Goal: Task Accomplishment & Management: Use online tool/utility

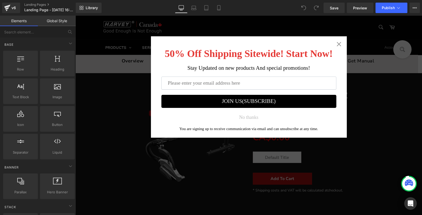
click at [337, 47] on div "50% Off Shipping Sitewide! Start Now! Stay Updated on new products And special …" at bounding box center [249, 86] width 196 height 101
click at [336, 43] on icon "Close widget" at bounding box center [338, 43] width 5 height 5
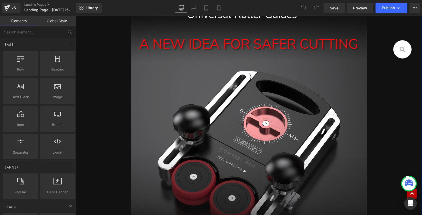
scroll to position [331, 0]
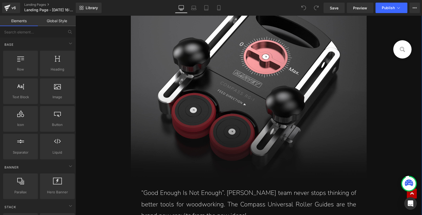
click at [325, 75] on div "A NEW IDEA FOR SAFER CUTTING Text Block" at bounding box center [248, 70] width 235 height 223
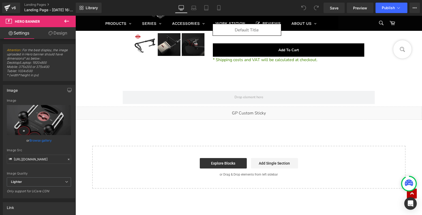
scroll to position [4626, 0]
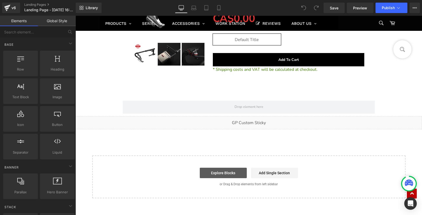
click at [236, 168] on link "Explore Blocks" at bounding box center [223, 173] width 47 height 10
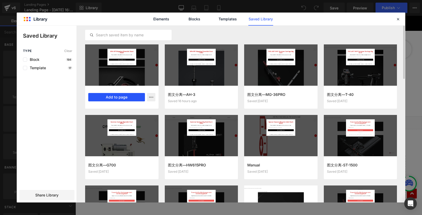
click at [0, 0] on button "Add to page" at bounding box center [0, 0] width 0 height 0
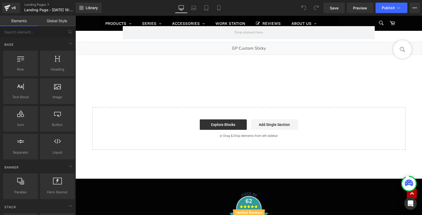
scroll to position [4702, 0]
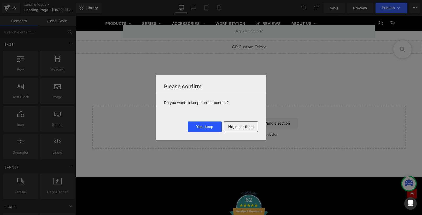
click at [0, 0] on button "Yes, keep" at bounding box center [0, 0] width 0 height 0
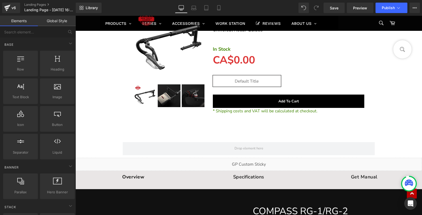
scroll to position [4602, 0]
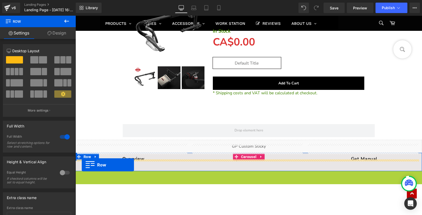
drag, startPoint x: 76, startPoint y: 163, endPoint x: 82, endPoint y: 165, distance: 5.5
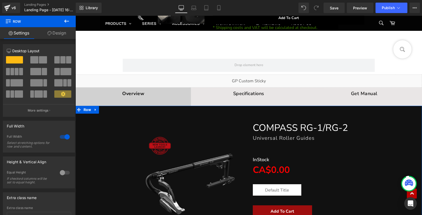
scroll to position [4663, 0]
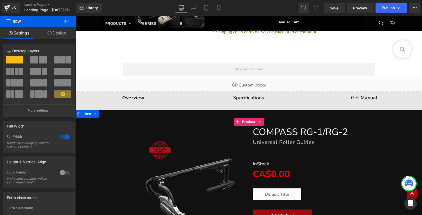
click at [96, 118] on div "Sale Off (P) Image COMPASS RG-1/RG-2 Heading Universal Roller Guides Heading Te…" at bounding box center [248, 181] width 341 height 127
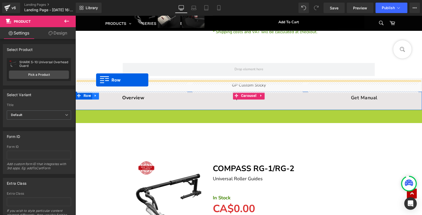
drag, startPoint x: 82, startPoint y: 102, endPoint x: 96, endPoint y: 80, distance: 25.6
